Goal: Task Accomplishment & Management: Manage account settings

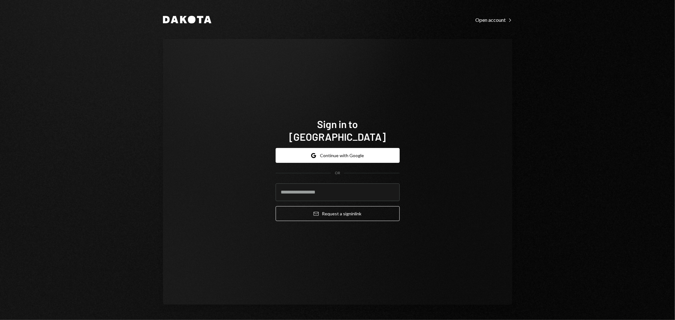
click at [0, 320] on com-1password-button at bounding box center [0, 320] width 0 height 0
type input "**********"
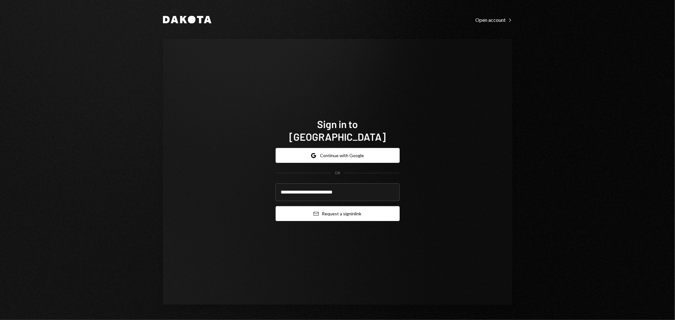
click at [329, 206] on button "Email Request a sign in link" at bounding box center [338, 213] width 124 height 15
